Goal: Navigation & Orientation: Find specific page/section

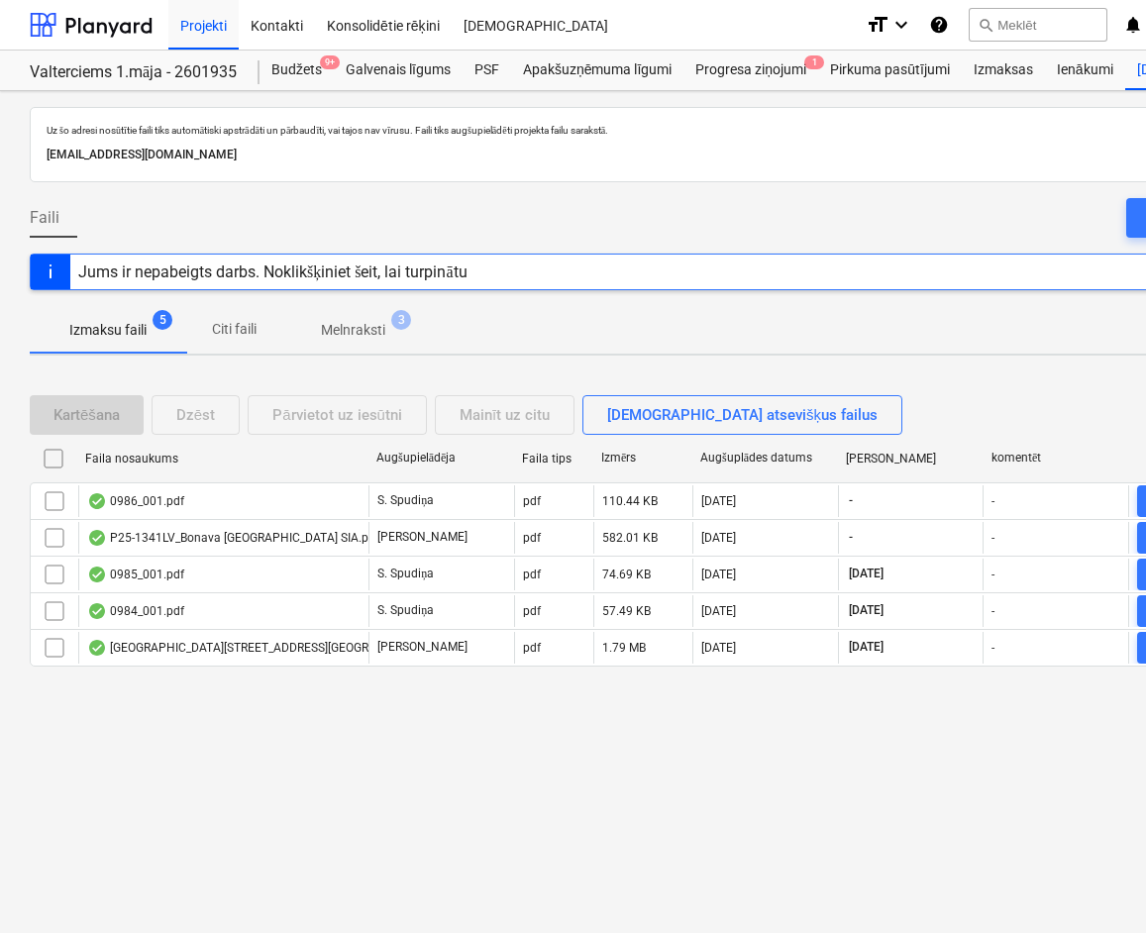
drag, startPoint x: 0, startPoint y: 893, endPoint x: 11, endPoint y: 892, distance: 10.9
click at [11, 892] on div "Uz šo adresi nosūtītie faili tiks automātiski apstrādāti un pārbaudīti, vai taj…" at bounding box center [677, 512] width 1355 height 842
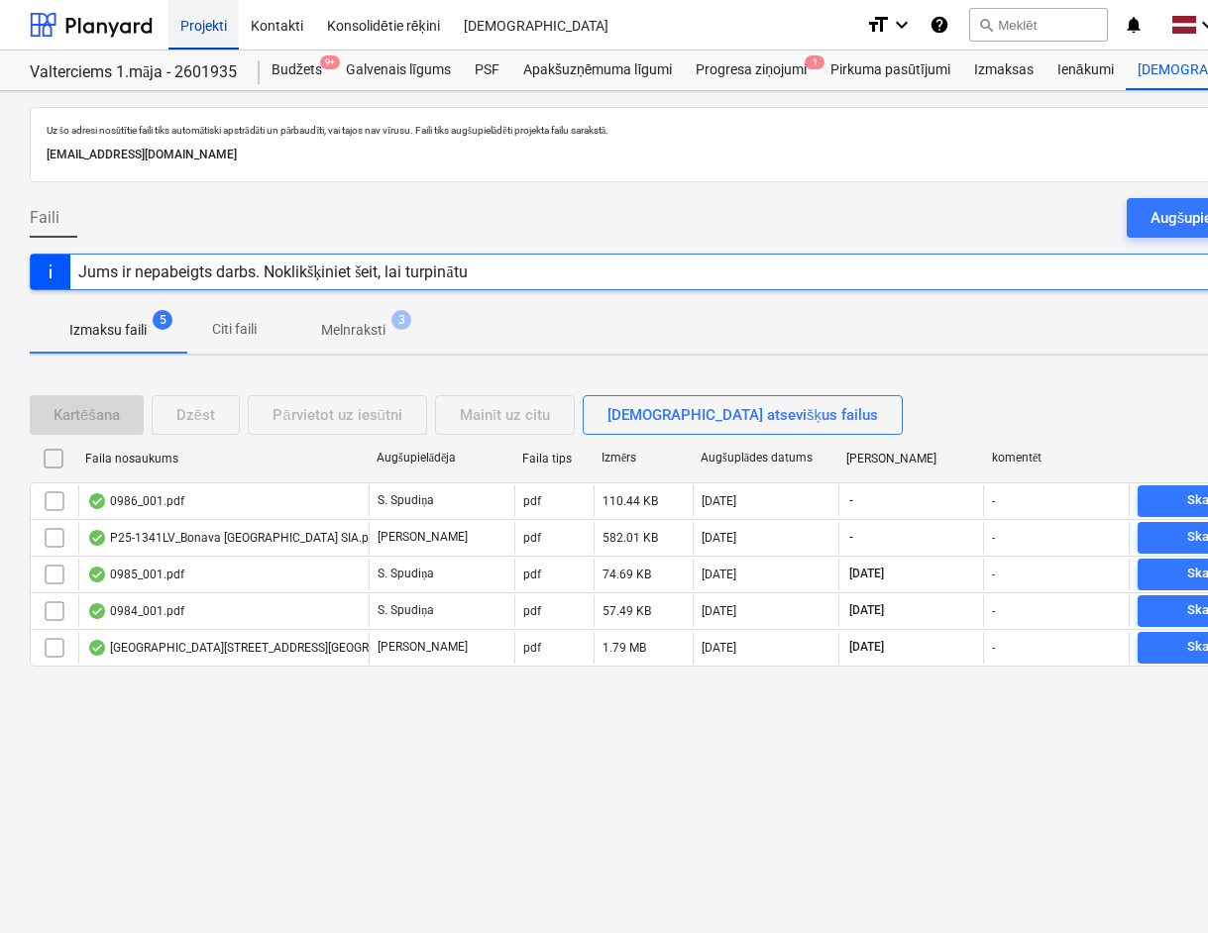
click at [194, 24] on div "Projekti" at bounding box center [203, 24] width 70 height 51
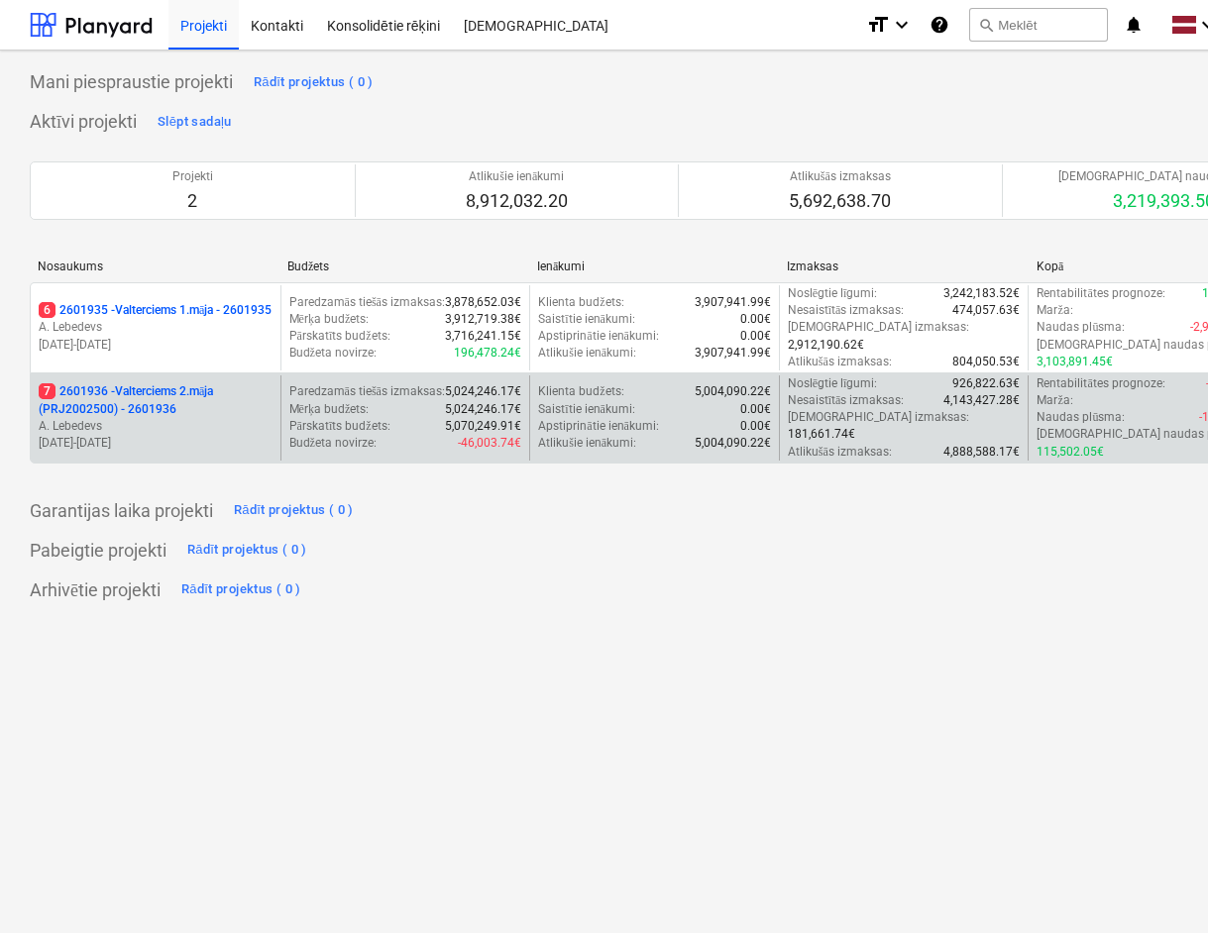
click at [172, 390] on p "7 2601936 - Valterciems 2.māja (PRJ2002500) - 2601936" at bounding box center [156, 400] width 234 height 34
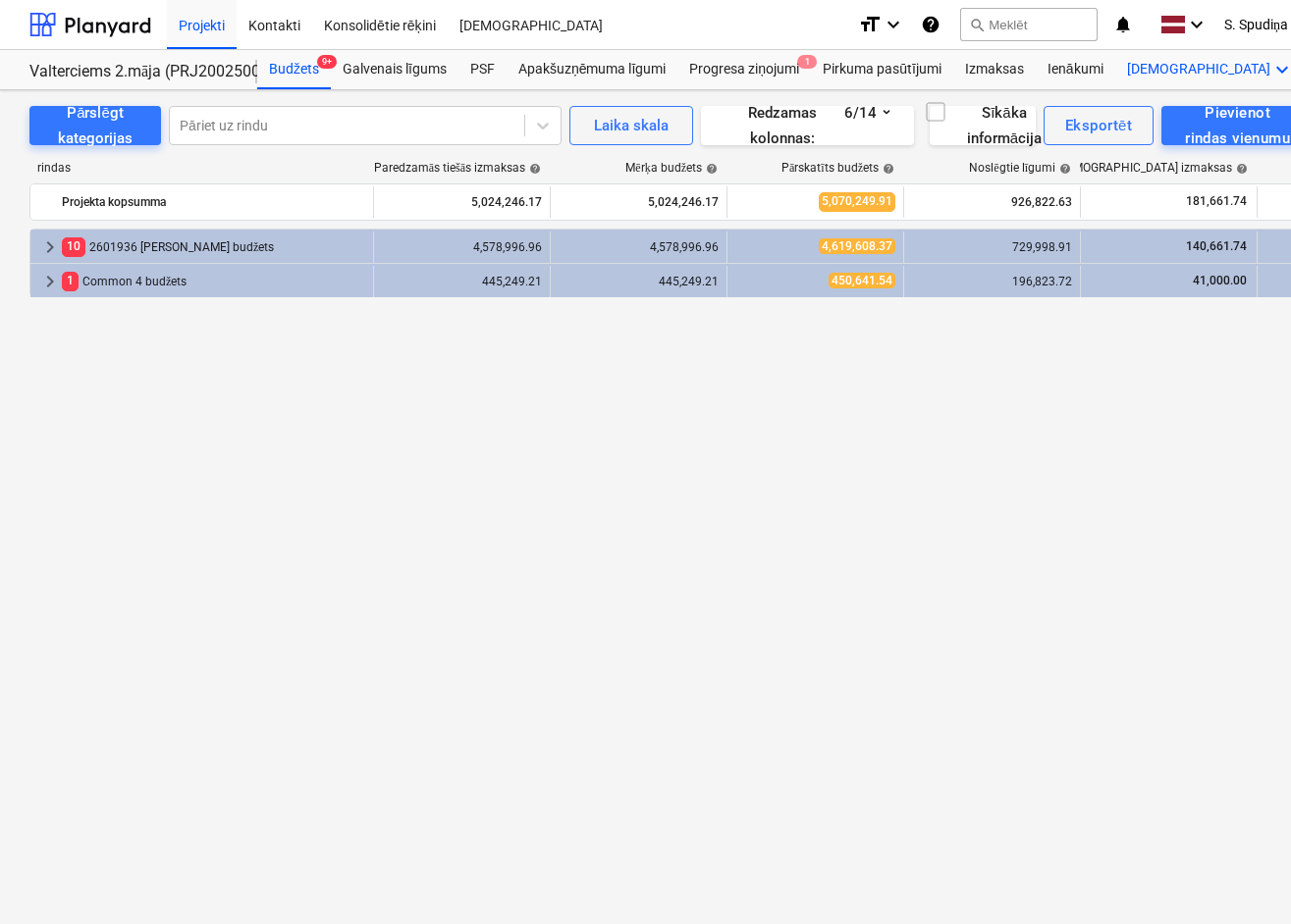
click at [1138, 68] on div "Vairāk keyboard_arrow_down 6" at bounding box center [1210, 70] width 190 height 40
click at [1199, 156] on div "Faili 6" at bounding box center [1246, 150] width 95 height 17
